Goal: Information Seeking & Learning: Learn about a topic

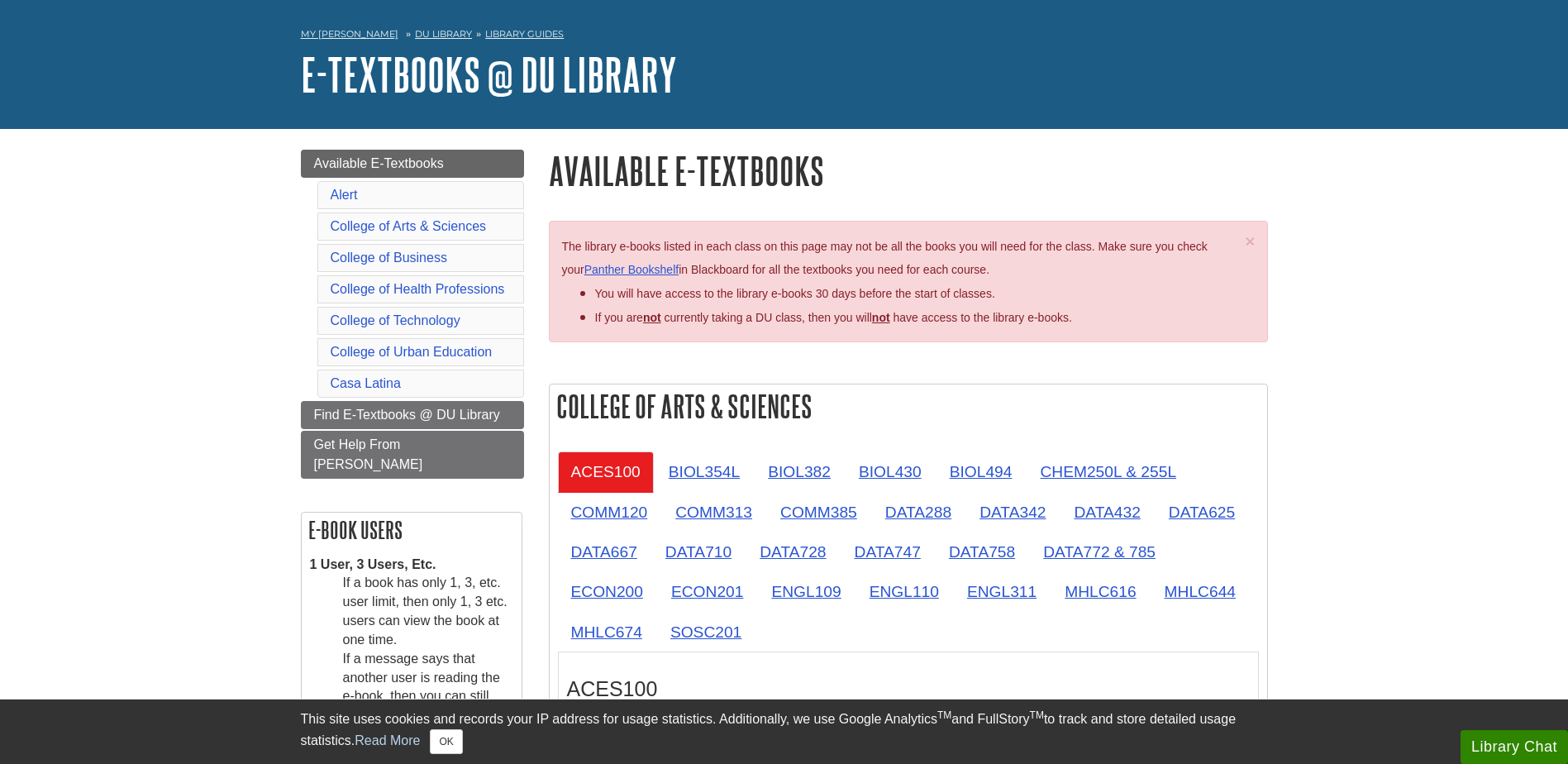
scroll to position [83, 0]
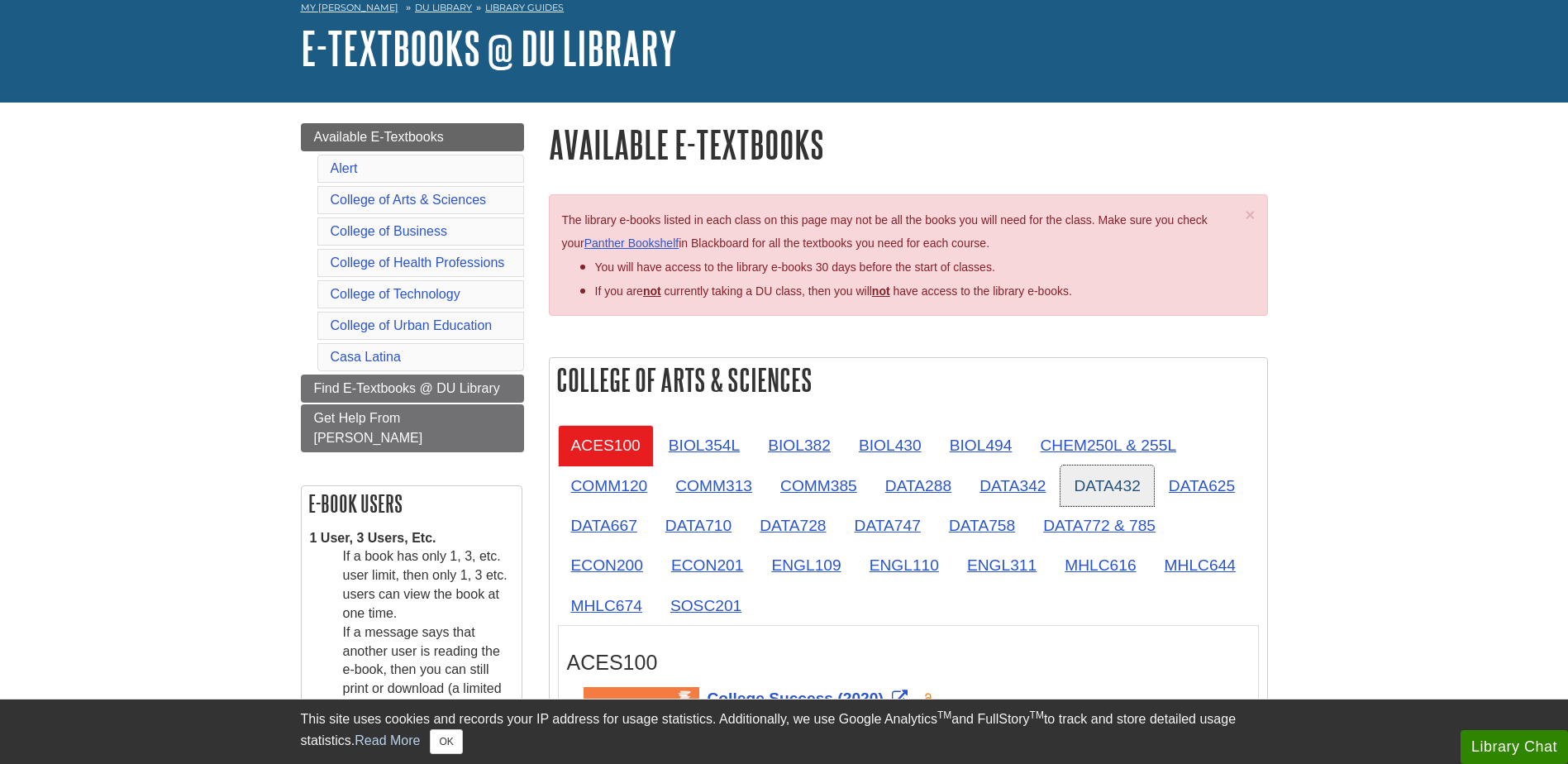
click at [1114, 499] on link "DATA432" at bounding box center [1107, 485] width 93 height 40
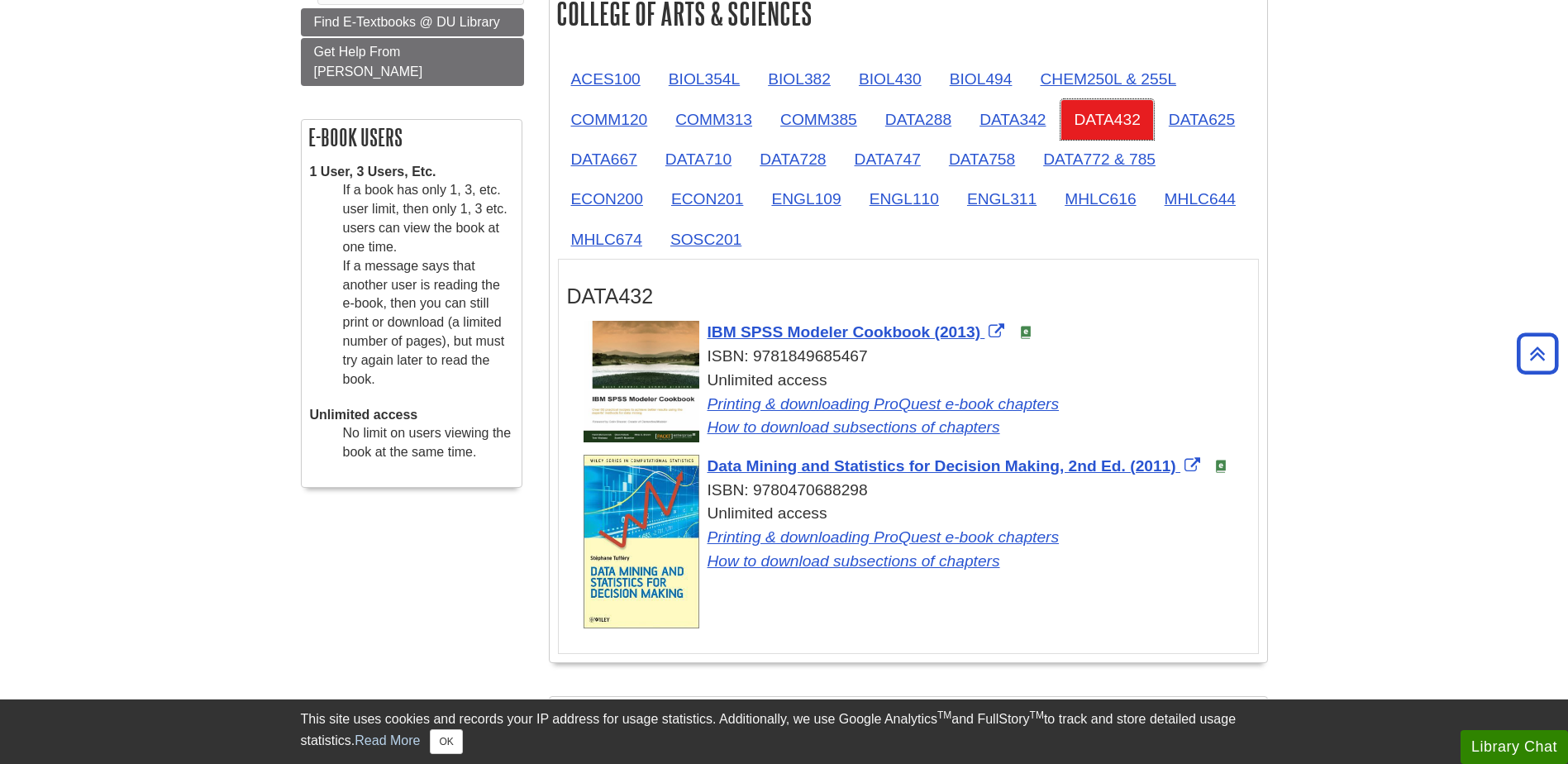
scroll to position [413, 0]
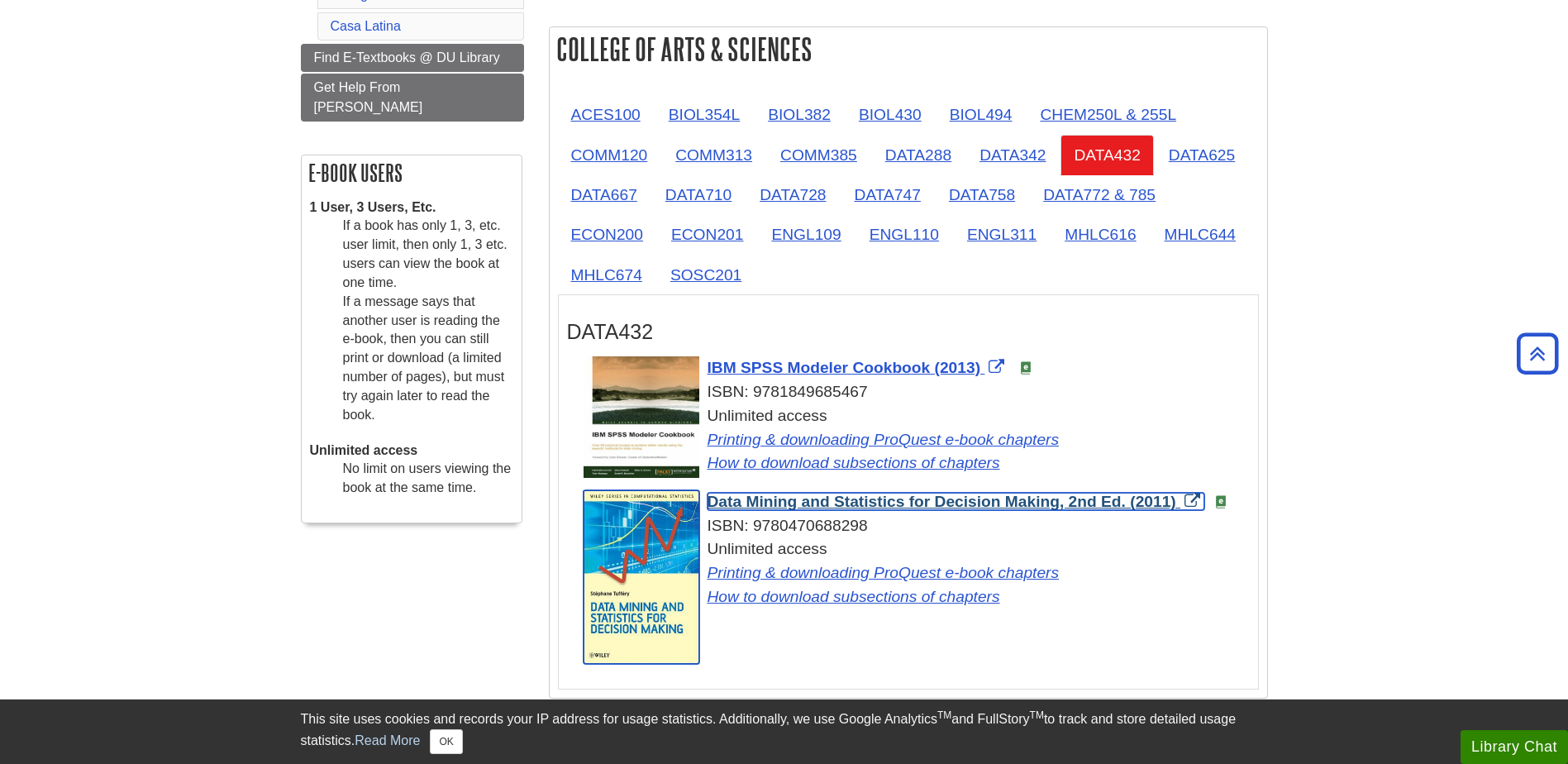
click at [850, 510] on span "Data Mining and Statistics for Decision Making, 2nd Ed. (2011)" at bounding box center [941, 502] width 468 height 17
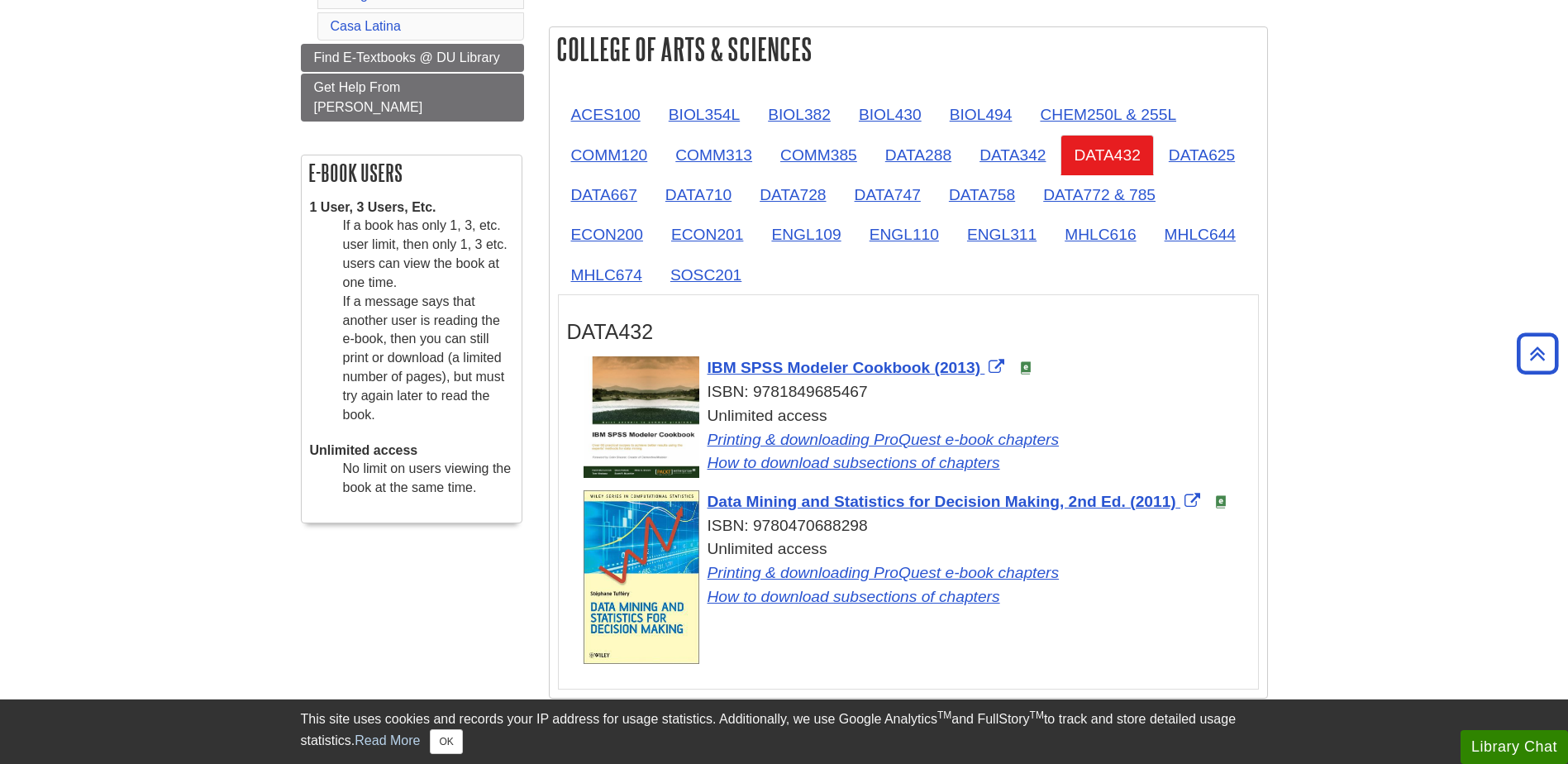
drag, startPoint x: 1125, startPoint y: 3, endPoint x: 1418, endPoint y: 6, distance: 293.0
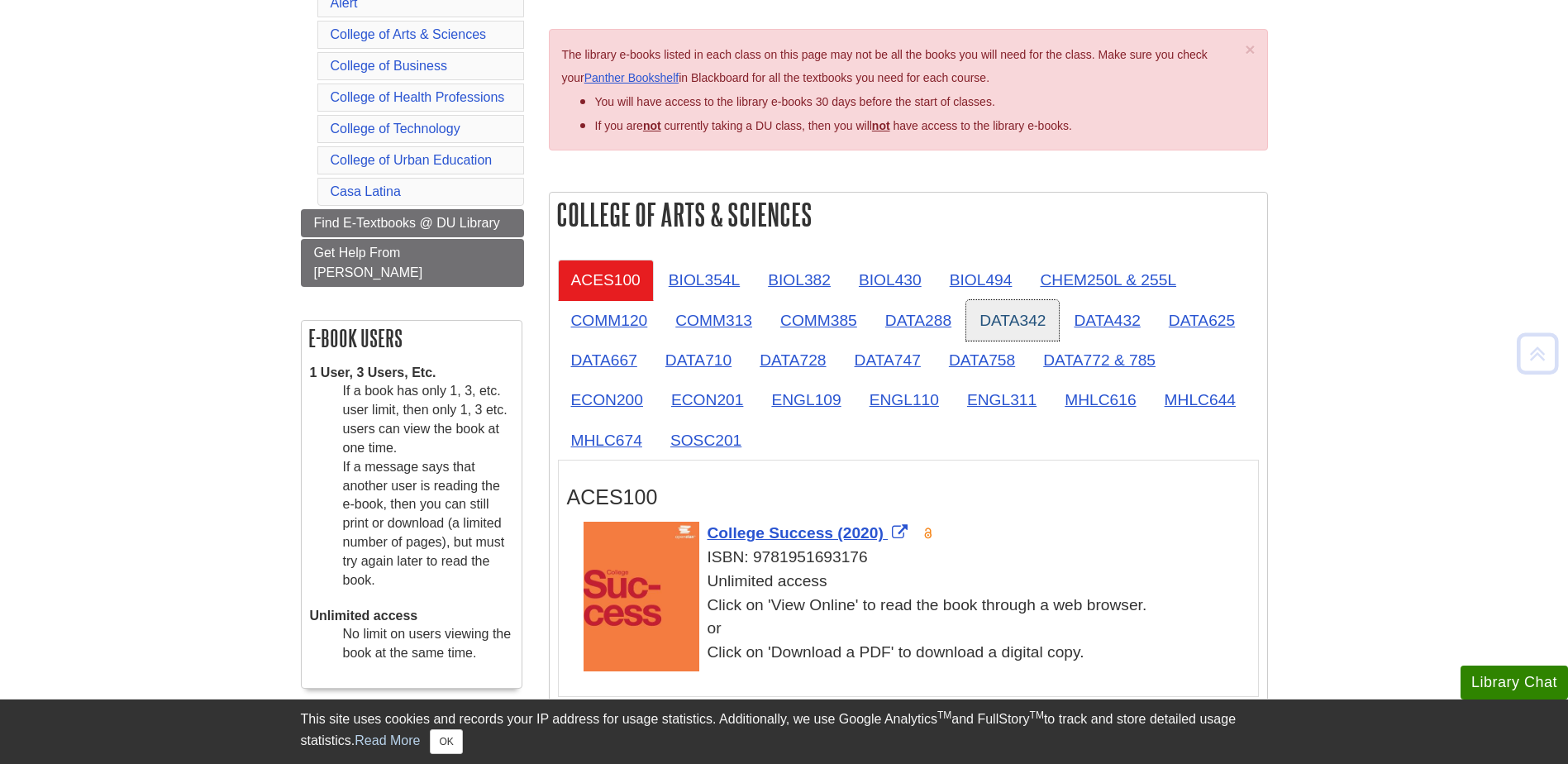
scroll to position [248, 0]
click at [1100, 333] on link "DATA432" at bounding box center [1107, 320] width 93 height 40
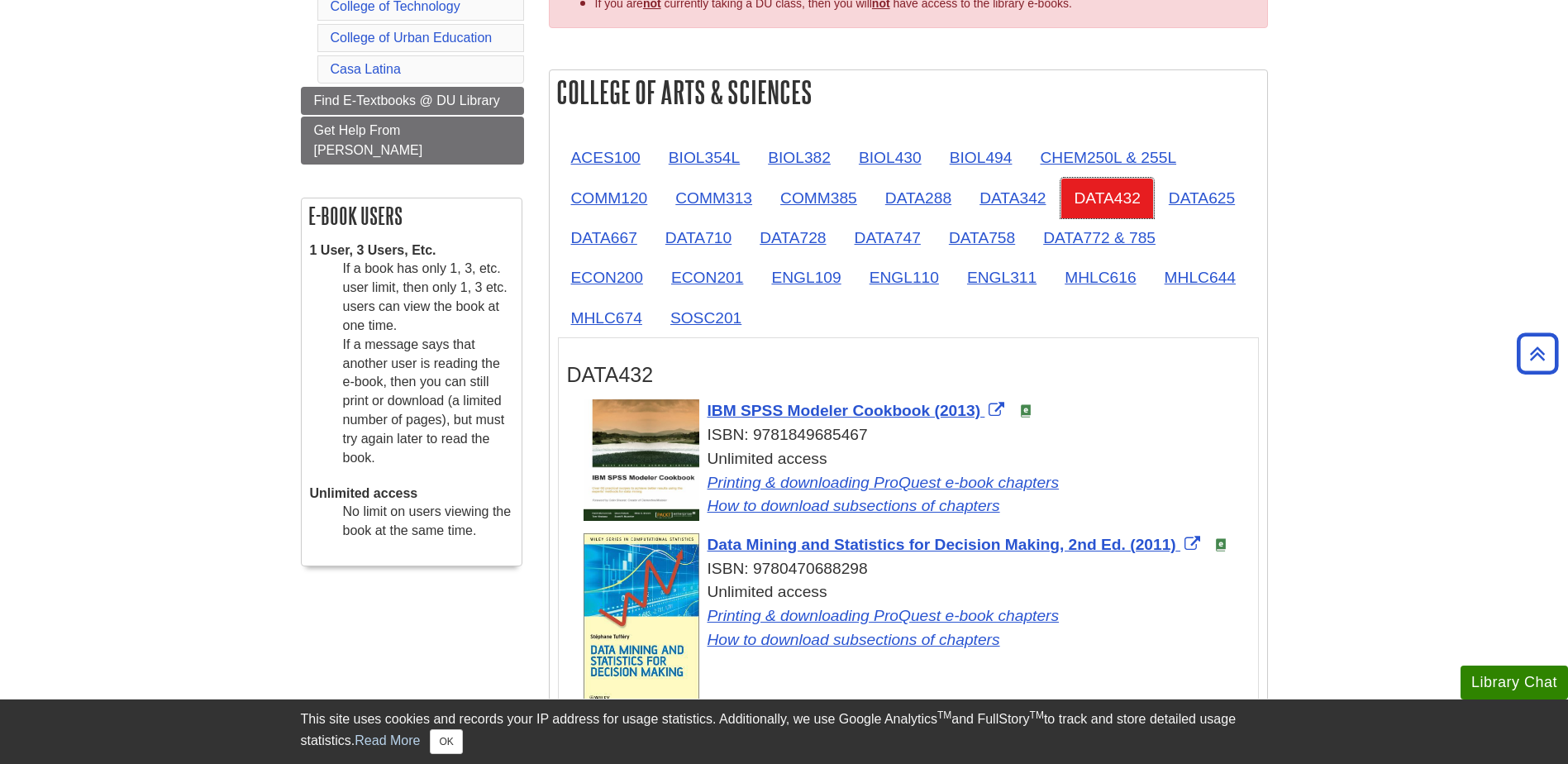
scroll to position [579, 0]
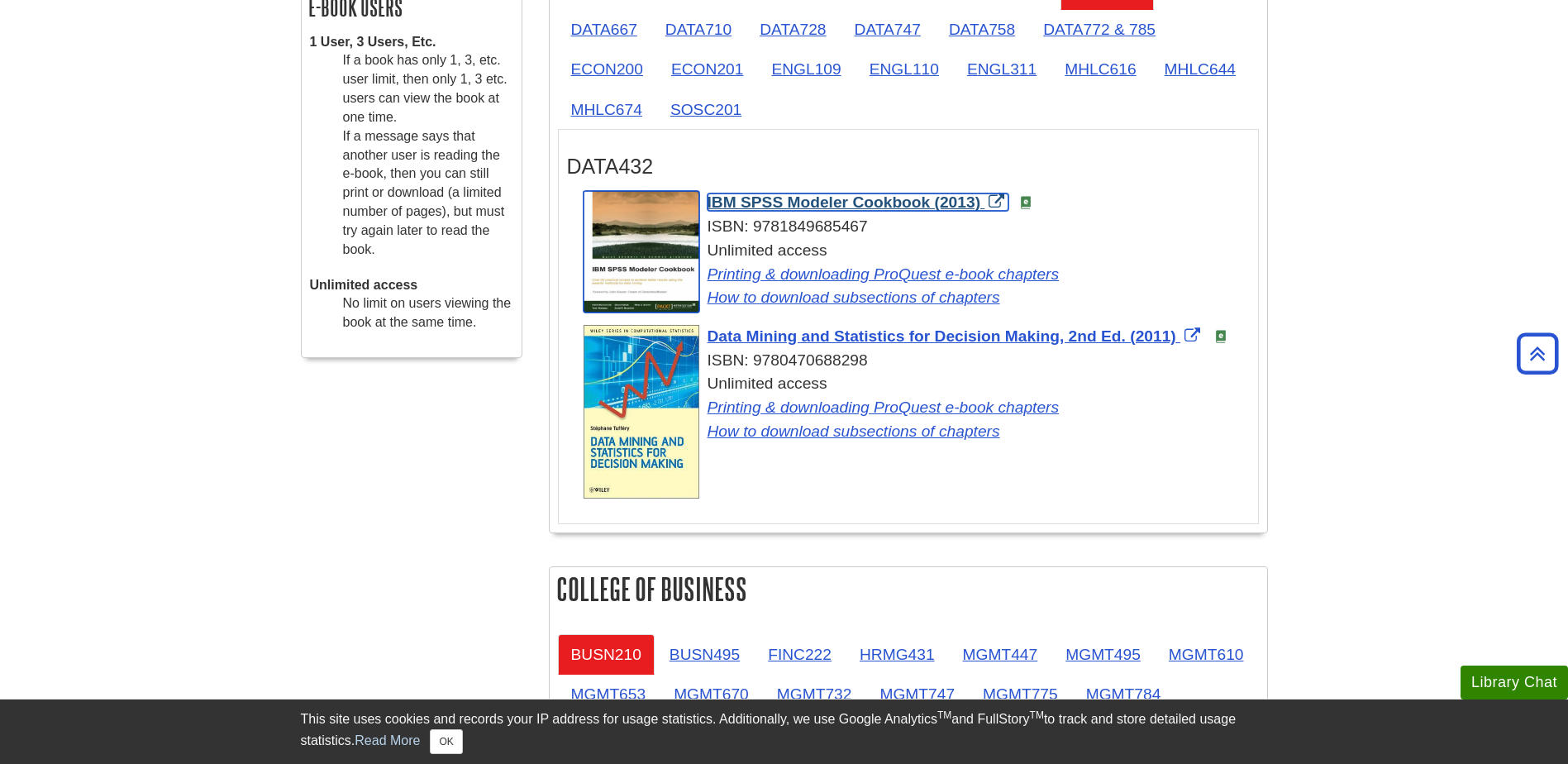
click at [921, 199] on span "IBM SPSS Modeler Cookbook (2013)" at bounding box center [843, 202] width 274 height 17
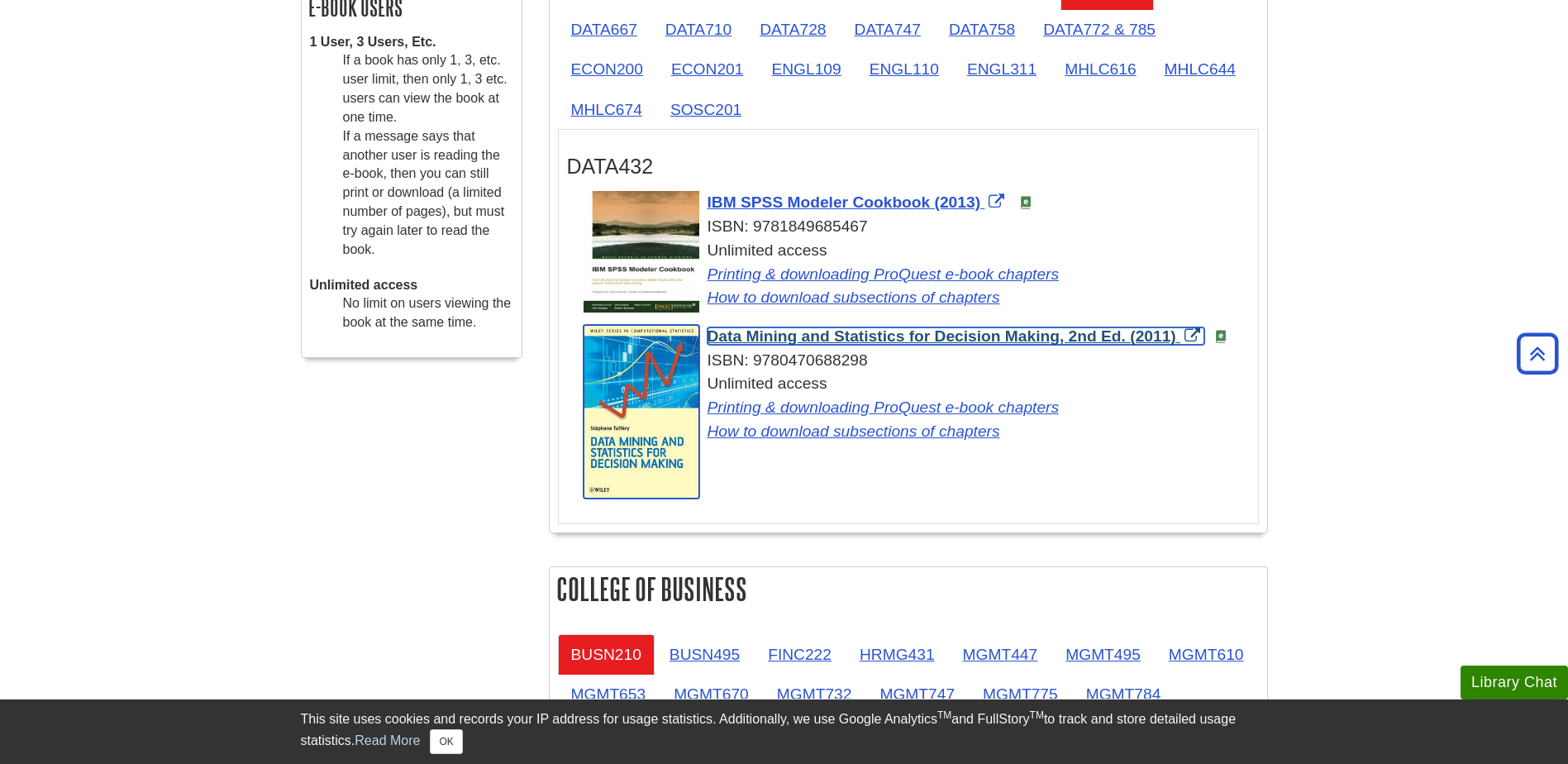
click at [787, 337] on span "Data Mining and Statistics for Decision Making, 2nd Ed. (2011)" at bounding box center [941, 336] width 468 height 17
